Goal: Complete application form: Complete application form

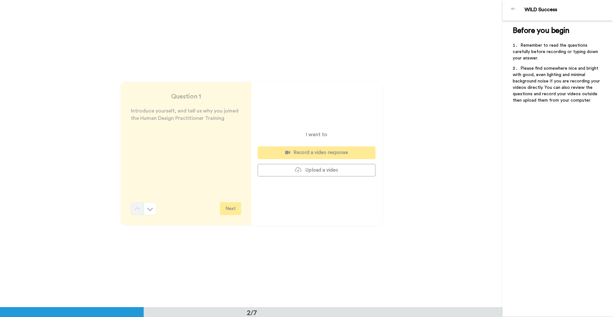
scroll to position [136, 0]
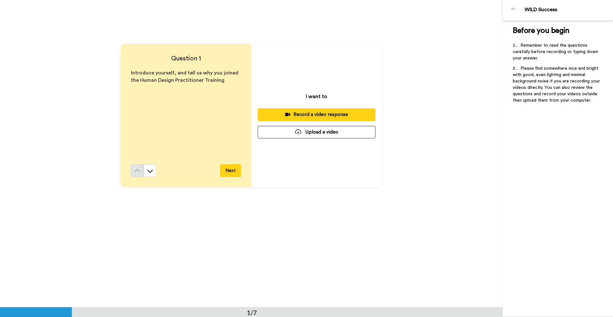
scroll to position [36, 0]
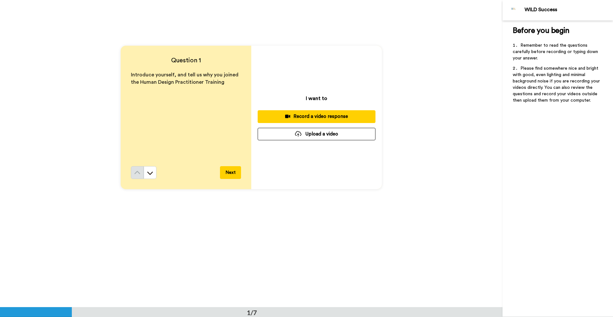
click at [234, 180] on div "Question 1 Introduce yourself, and tell us why you joined the Human Design Prac…" at bounding box center [186, 117] width 131 height 143
click at [230, 176] on button "Next" at bounding box center [230, 172] width 21 height 13
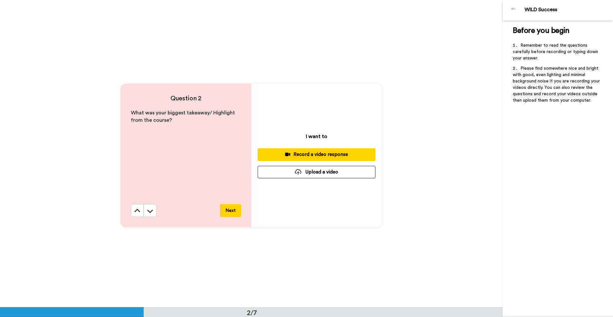
scroll to position [305, 0]
click at [228, 209] on button "Next" at bounding box center [230, 210] width 21 height 13
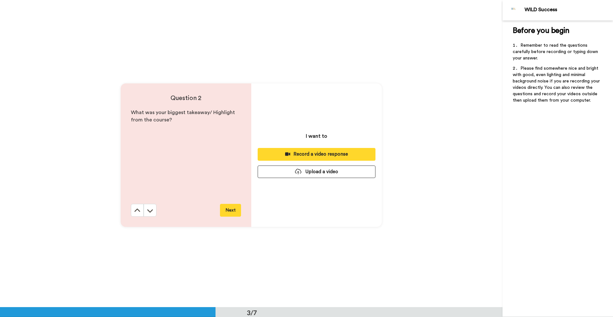
scroll to position [614, 0]
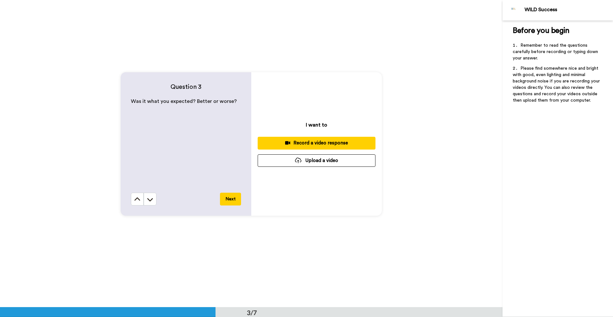
click at [228, 209] on div "Question 3 Was it what you expected? Better or worse? Next" at bounding box center [186, 143] width 131 height 143
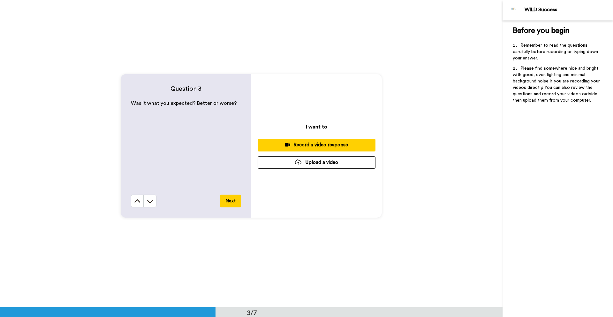
click at [227, 205] on button "Next" at bounding box center [230, 200] width 21 height 13
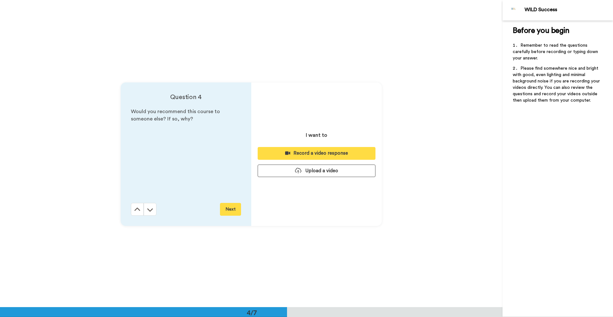
scroll to position [920, 0]
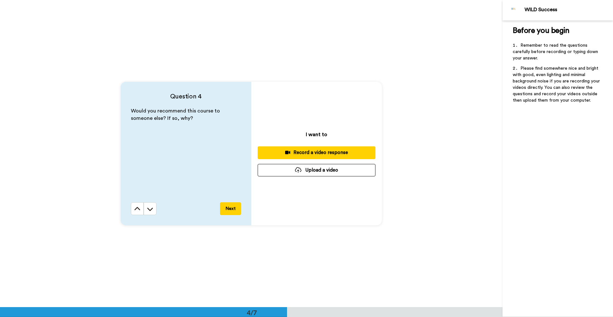
click at [234, 209] on button "Next" at bounding box center [230, 208] width 21 height 13
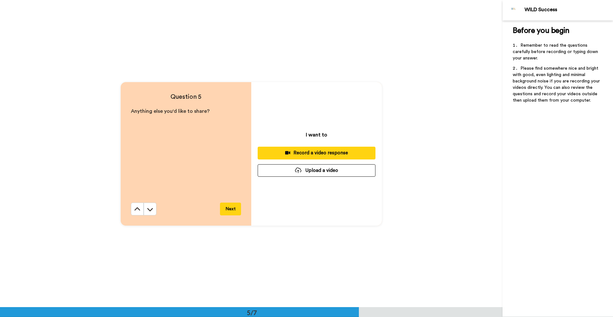
scroll to position [1227, 0]
click at [234, 210] on button "Next" at bounding box center [230, 208] width 21 height 13
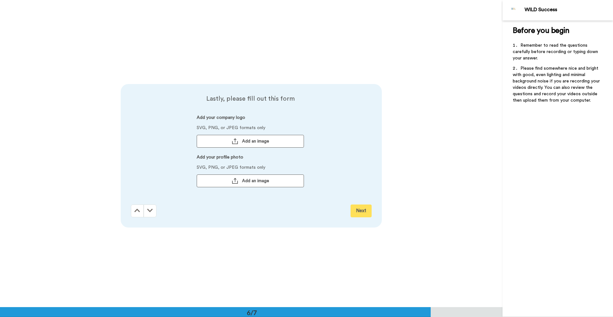
scroll to position [1534, 0]
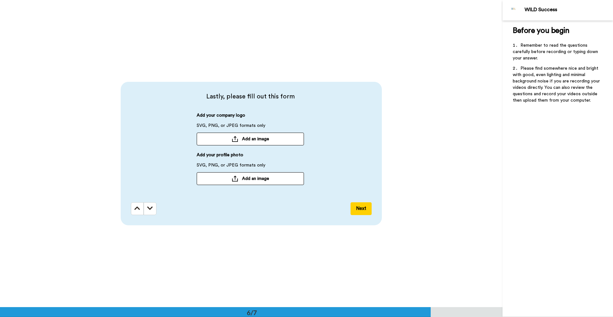
click at [357, 209] on button "Next" at bounding box center [361, 208] width 21 height 13
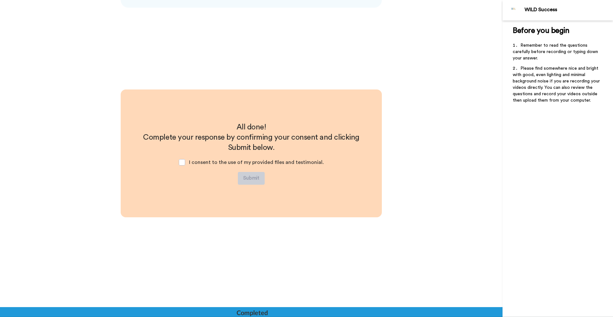
scroll to position [1752, 0]
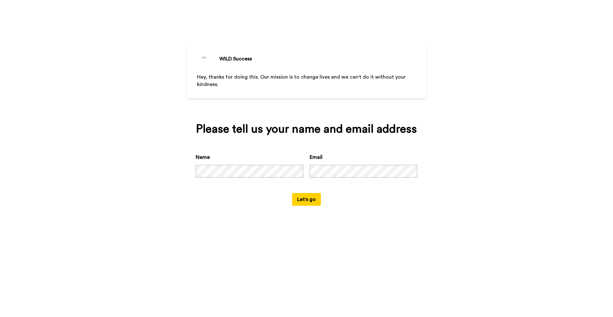
click at [302, 206] on button "Let's go" at bounding box center [306, 199] width 29 height 13
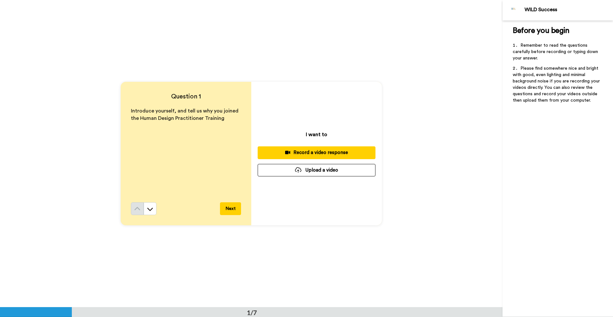
click at [314, 172] on button "Upload a video" at bounding box center [317, 170] width 118 height 12
click at [318, 170] on button "Upload a video" at bounding box center [317, 170] width 118 height 12
click at [325, 153] on div "Record a video response" at bounding box center [317, 152] width 108 height 7
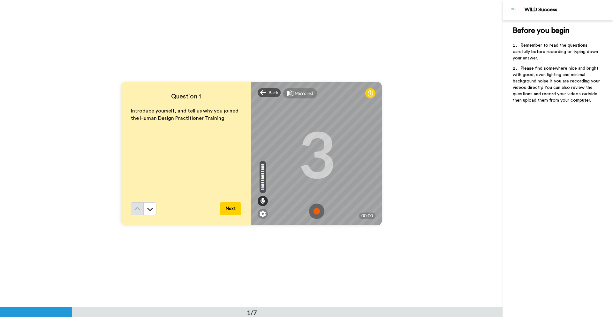
click at [316, 213] on img at bounding box center [316, 210] width 15 height 15
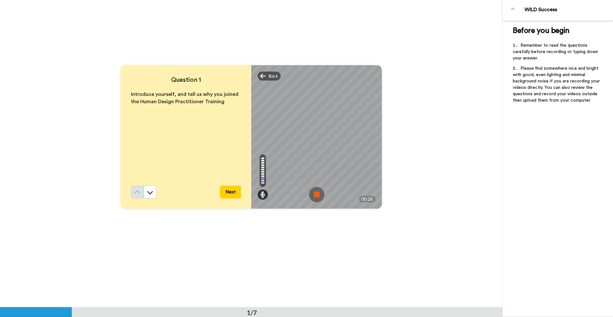
click at [231, 195] on button "Next" at bounding box center [230, 192] width 21 height 13
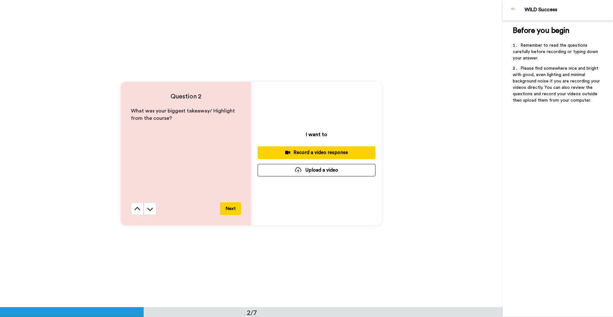
scroll to position [309, 0]
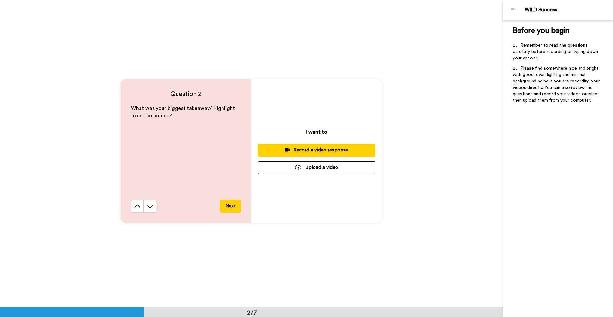
click at [329, 150] on div "Record a video response" at bounding box center [317, 150] width 108 height 7
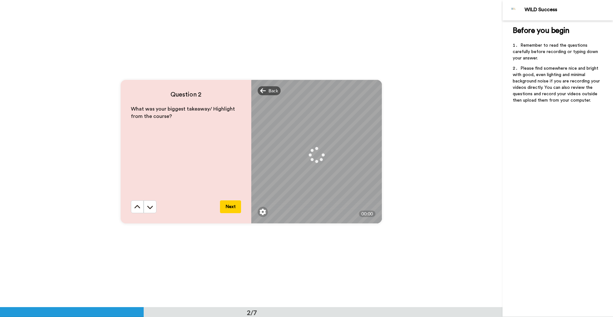
scroll to position [308, 0]
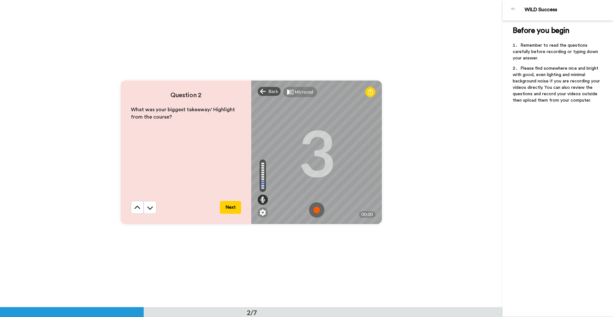
click at [317, 208] on img at bounding box center [316, 209] width 15 height 15
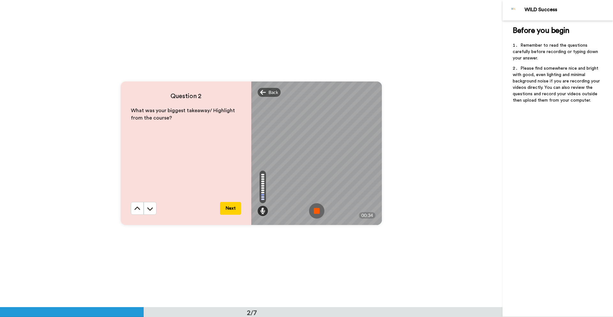
click at [316, 209] on img at bounding box center [316, 210] width 15 height 15
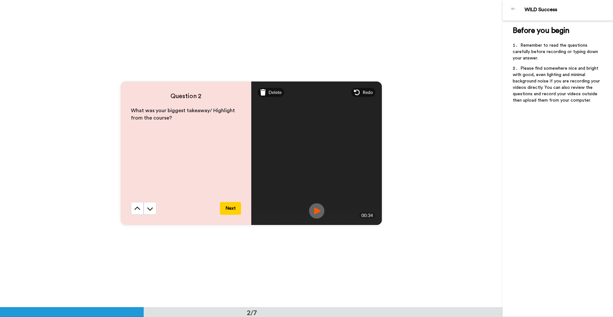
click at [239, 209] on button "Next" at bounding box center [230, 208] width 21 height 13
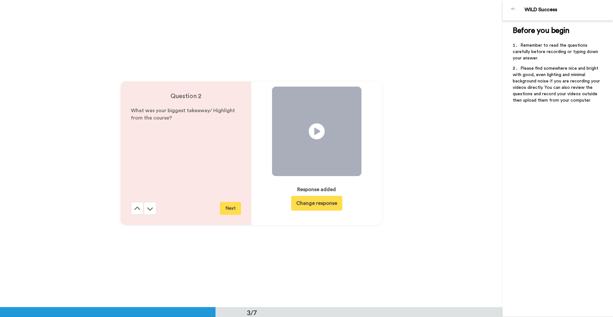
scroll to position [614, 0]
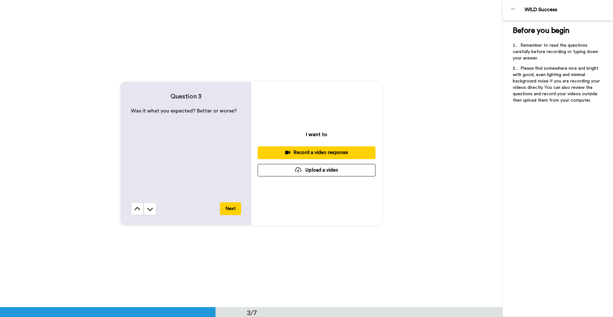
click at [315, 152] on div "Record a video response" at bounding box center [317, 152] width 108 height 7
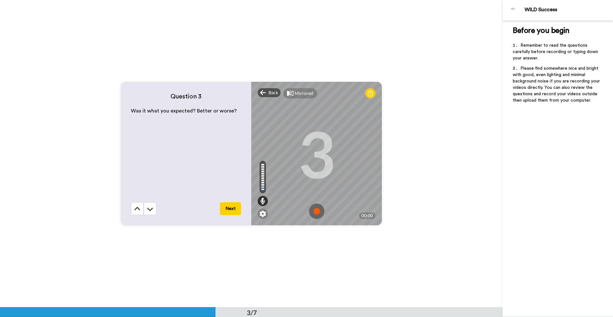
click at [315, 210] on img at bounding box center [316, 210] width 15 height 15
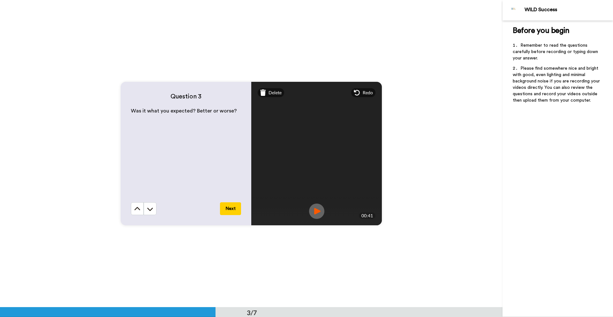
click at [318, 212] on img at bounding box center [316, 210] width 15 height 15
click at [269, 96] on div "Delete" at bounding box center [271, 92] width 27 height 9
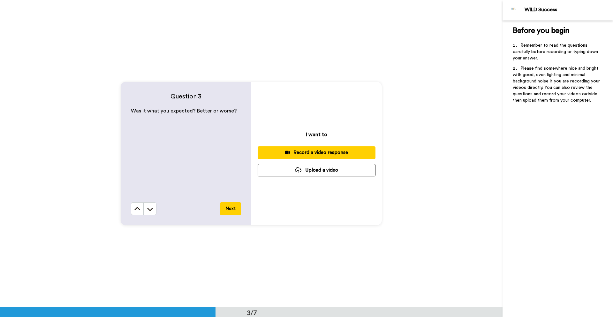
click at [320, 151] on div "Record a video response" at bounding box center [317, 152] width 108 height 7
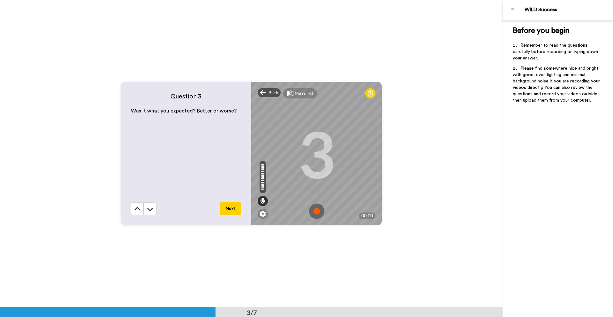
click at [316, 211] on img at bounding box center [316, 210] width 15 height 15
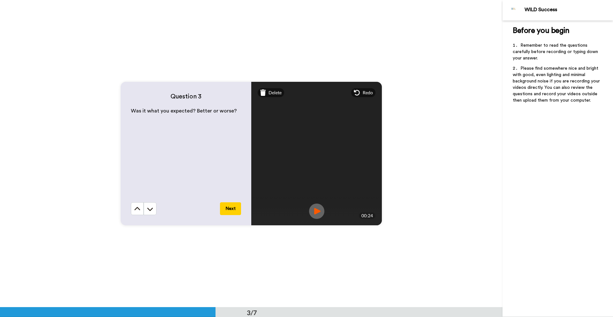
click at [233, 210] on button "Next" at bounding box center [230, 208] width 21 height 13
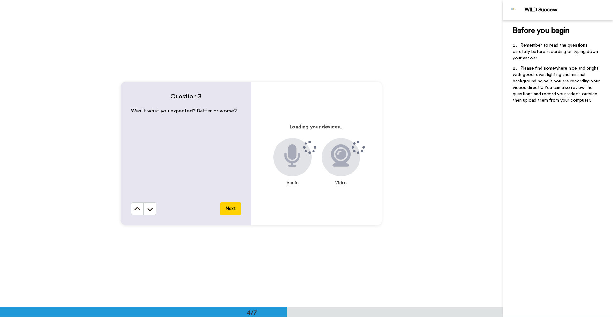
scroll to position [920, 0]
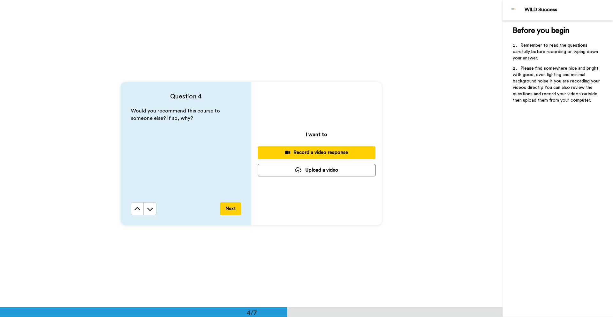
click at [313, 152] on div "Record a video response" at bounding box center [317, 152] width 108 height 7
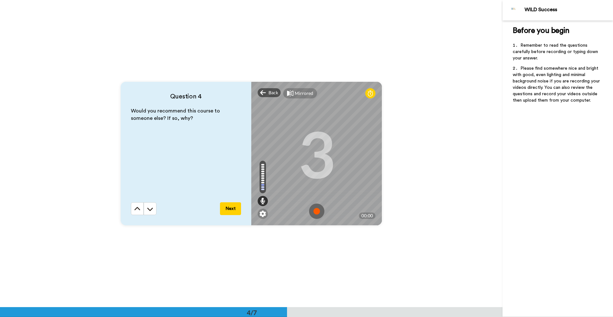
click at [318, 214] on img at bounding box center [316, 210] width 15 height 15
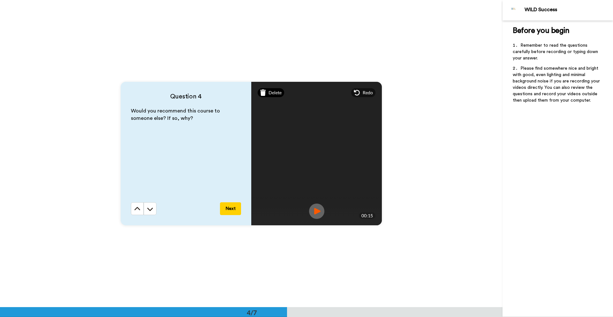
click at [269, 92] on span "Delete" at bounding box center [275, 92] width 13 height 6
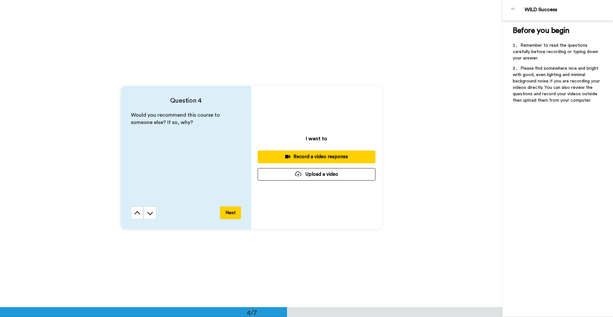
scroll to position [917, 0]
click at [304, 159] on div "Record a video response" at bounding box center [317, 156] width 108 height 7
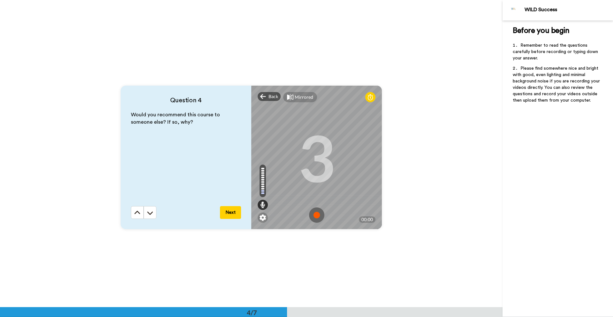
click at [314, 214] on img at bounding box center [316, 214] width 15 height 15
click at [315, 216] on img at bounding box center [316, 214] width 15 height 15
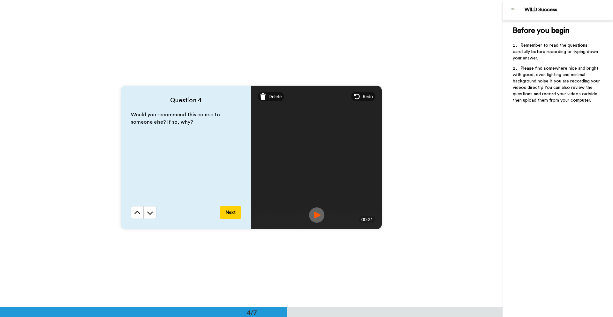
click at [234, 213] on button "Next" at bounding box center [230, 212] width 21 height 13
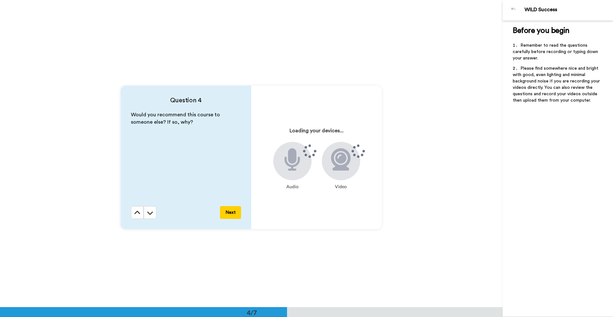
scroll to position [1227, 0]
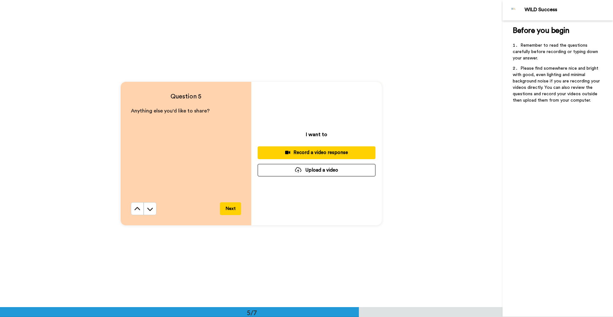
click at [233, 211] on button "Next" at bounding box center [230, 208] width 21 height 13
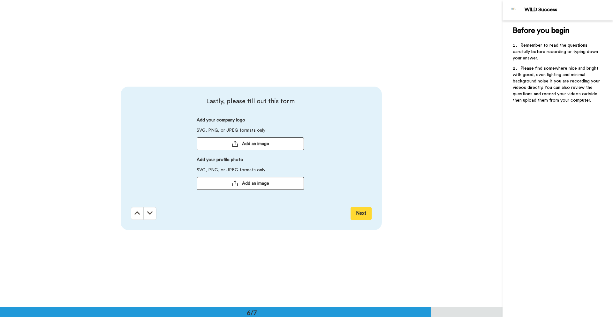
scroll to position [1534, 0]
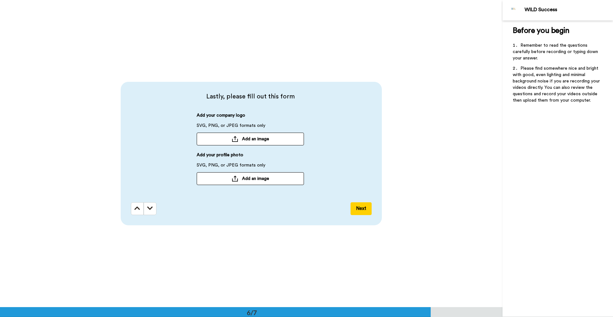
click at [358, 211] on button "Next" at bounding box center [361, 208] width 21 height 13
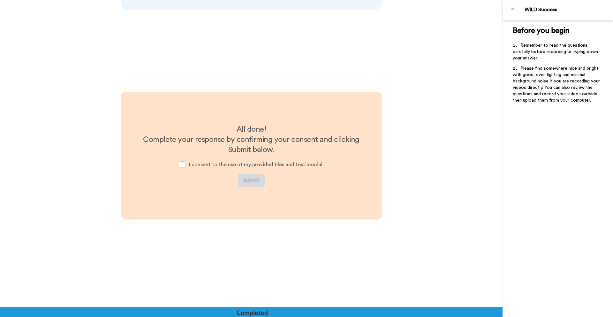
scroll to position [1752, 0]
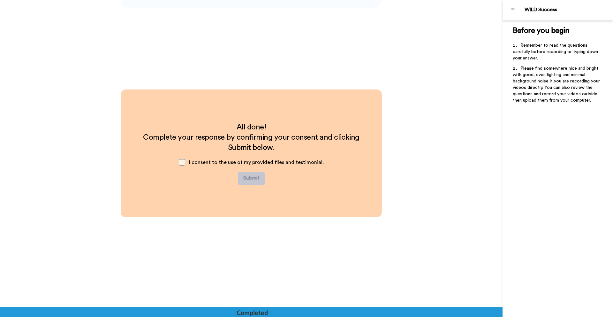
click at [184, 163] on span at bounding box center [182, 162] width 6 height 6
click at [255, 179] on button "Submit" at bounding box center [251, 178] width 27 height 13
